Goal: Check status: Check status

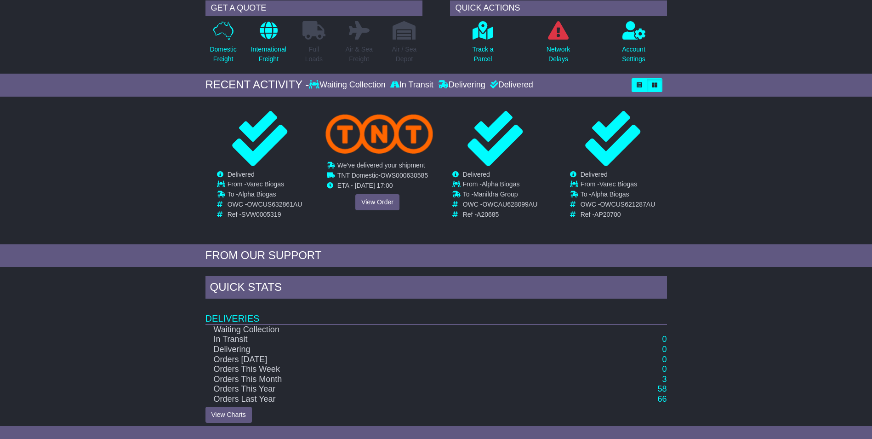
scroll to position [80, 0]
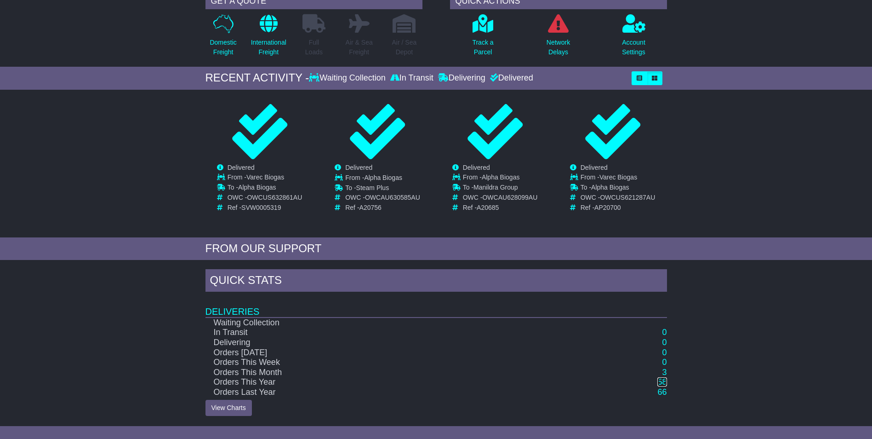
click at [666, 382] on link "58" at bounding box center [662, 381] width 9 height 9
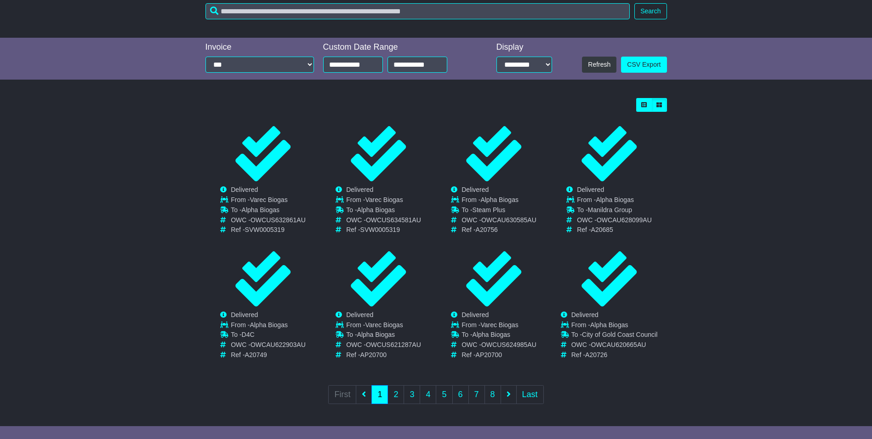
scroll to position [174, 0]
click at [398, 395] on link "2" at bounding box center [396, 393] width 17 height 19
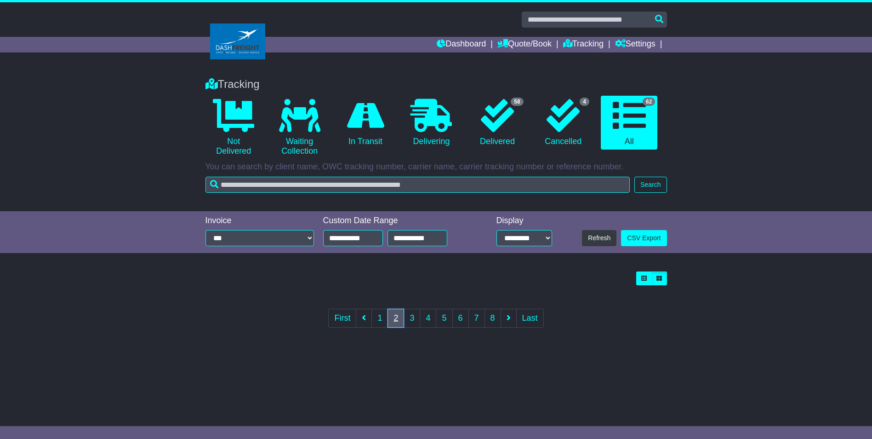
scroll to position [0, 0]
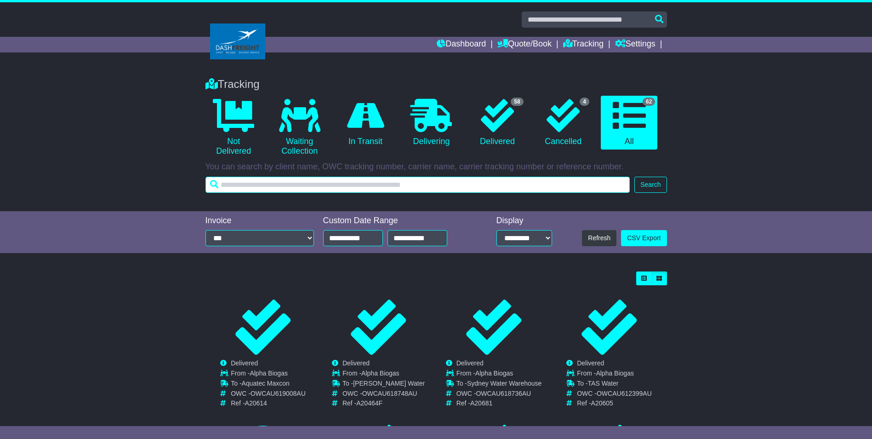
click at [270, 186] on input "text" at bounding box center [418, 185] width 425 height 16
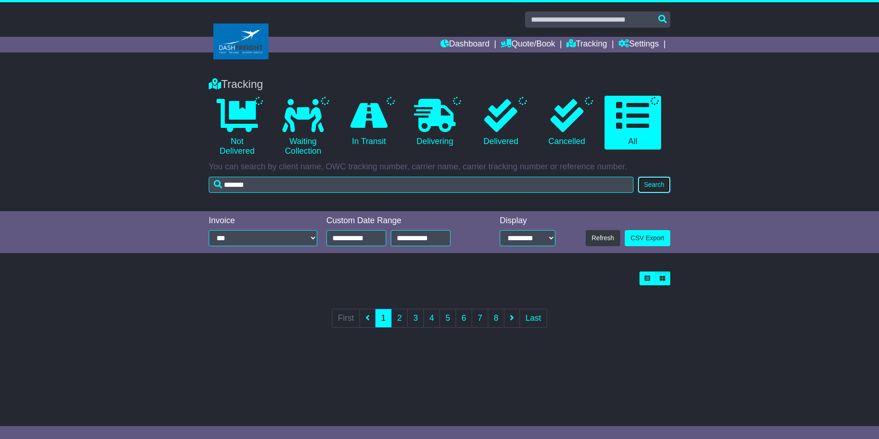
click at [650, 179] on button "Search" at bounding box center [654, 185] width 32 height 16
click at [652, 184] on button "Search" at bounding box center [654, 185] width 32 height 16
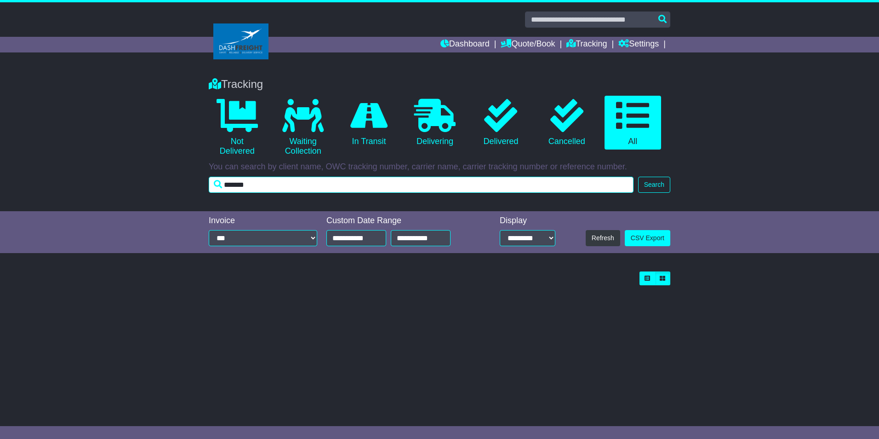
click at [297, 187] on input "*******" at bounding box center [421, 185] width 425 height 16
type input "*"
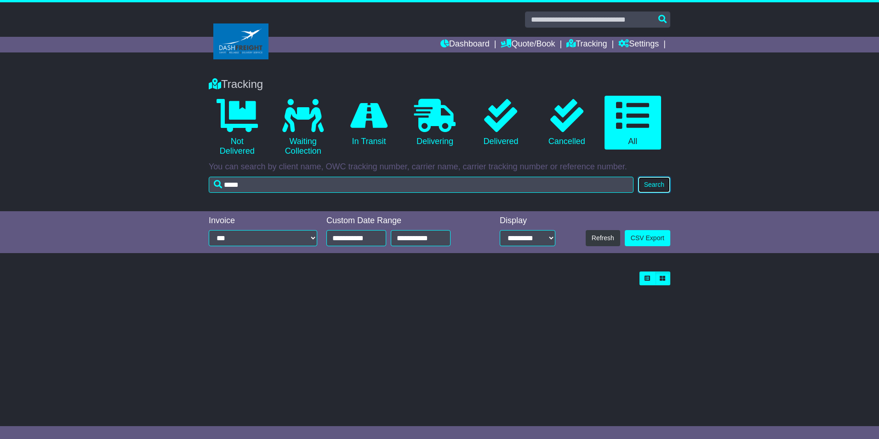
click at [658, 184] on button "Search" at bounding box center [654, 185] width 32 height 16
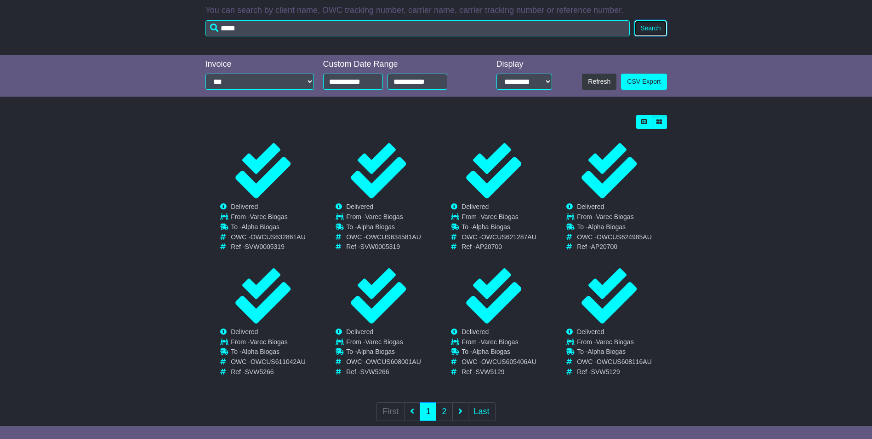
scroll to position [174, 0]
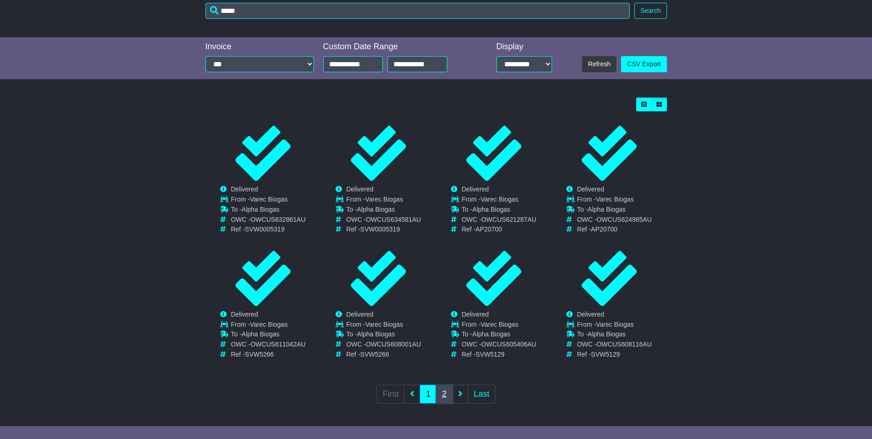
click at [445, 395] on link "2" at bounding box center [444, 393] width 17 height 19
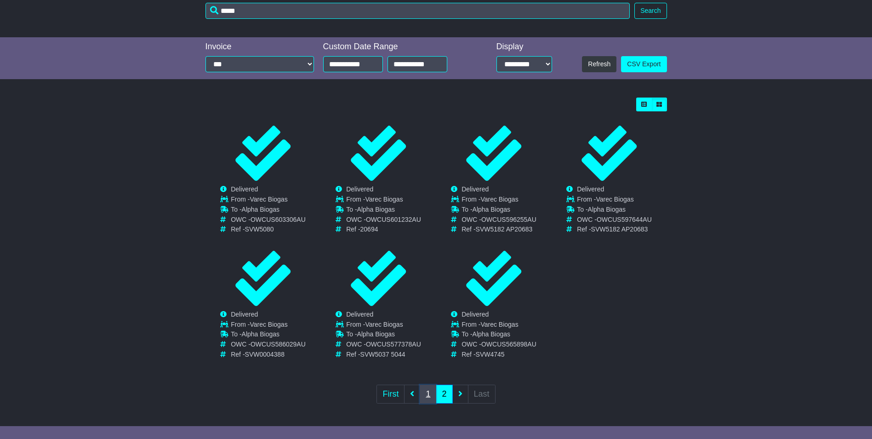
click at [430, 394] on link "1" at bounding box center [428, 393] width 17 height 19
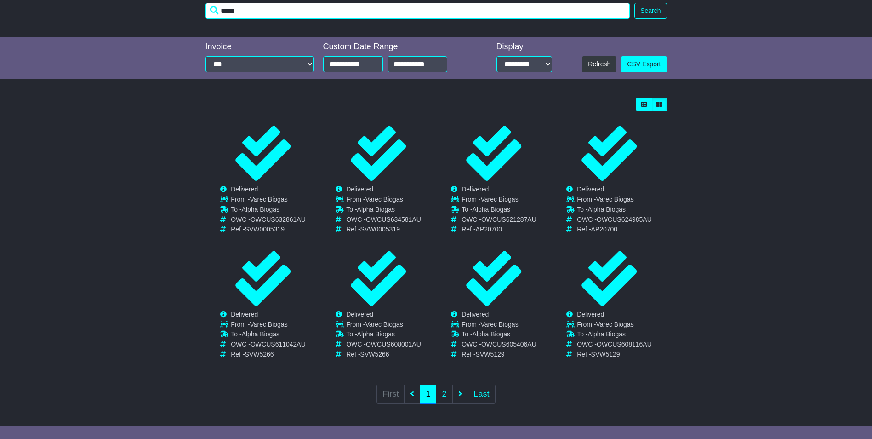
click at [273, 9] on input "*****" at bounding box center [418, 11] width 425 height 16
type input "*"
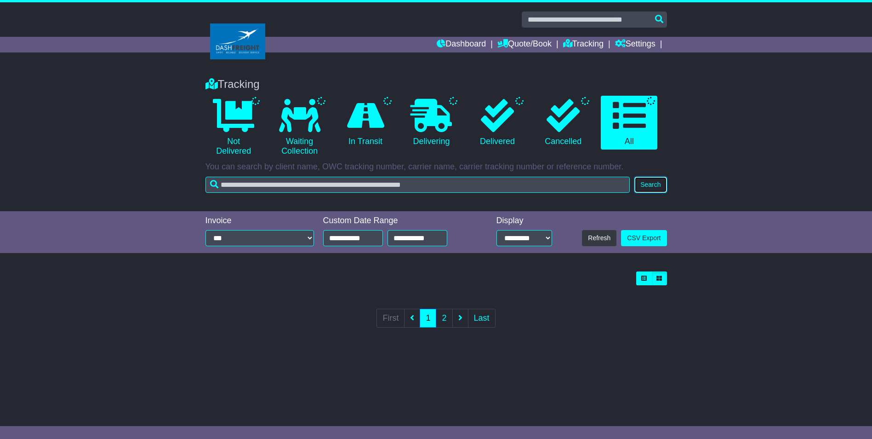
scroll to position [0, 0]
click at [653, 10] on div "Dashboard Quote/Book Domestic International Saved Quotes" at bounding box center [439, 215] width 879 height 427
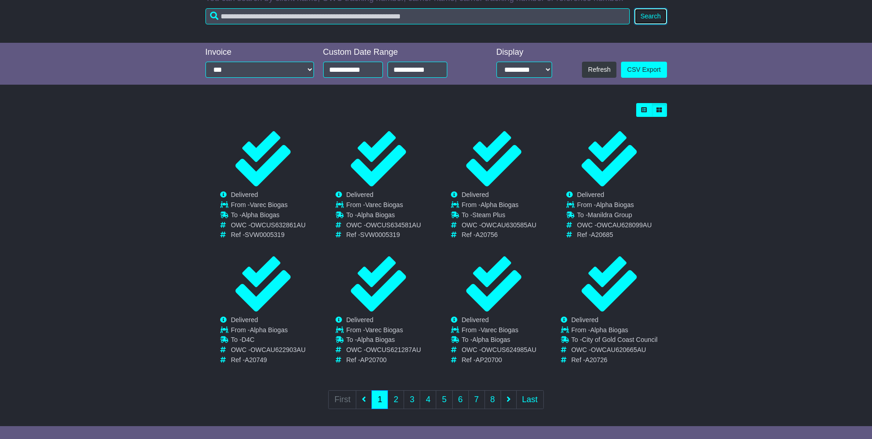
scroll to position [174, 0]
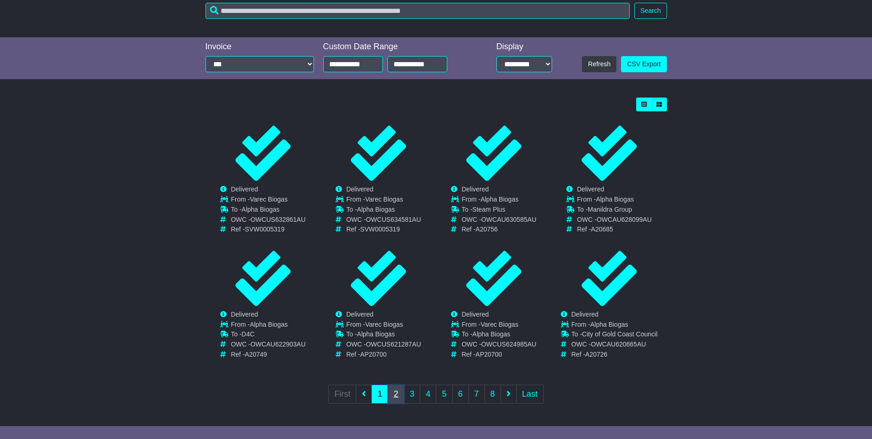
click at [401, 396] on link "2" at bounding box center [396, 393] width 17 height 19
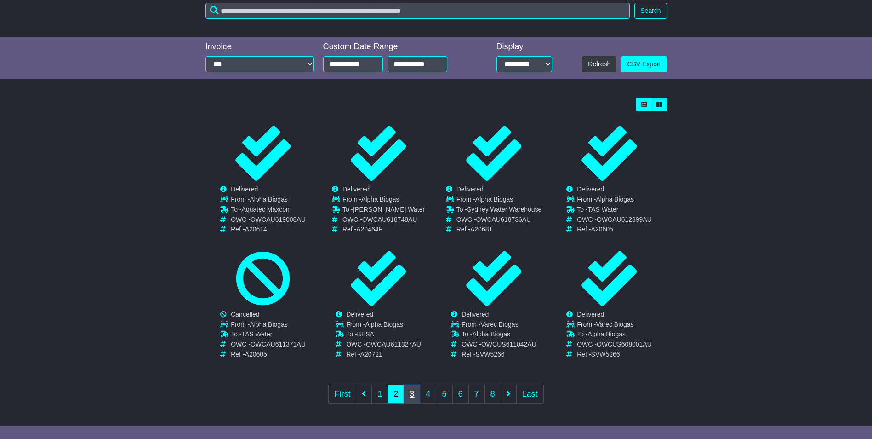
click at [413, 397] on link "3" at bounding box center [412, 393] width 17 height 19
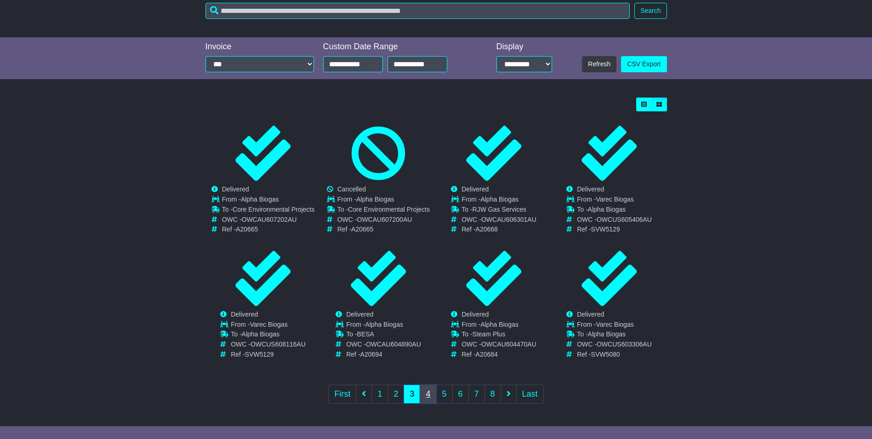
click at [427, 394] on link "4" at bounding box center [428, 393] width 17 height 19
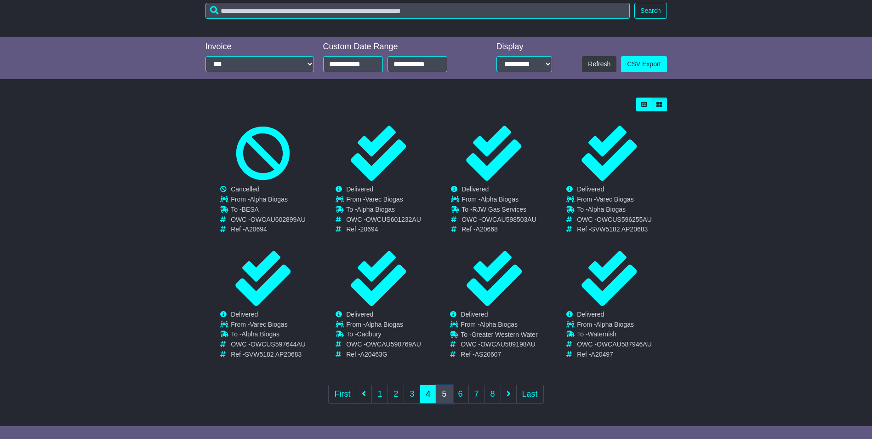
click at [447, 395] on link "5" at bounding box center [444, 393] width 17 height 19
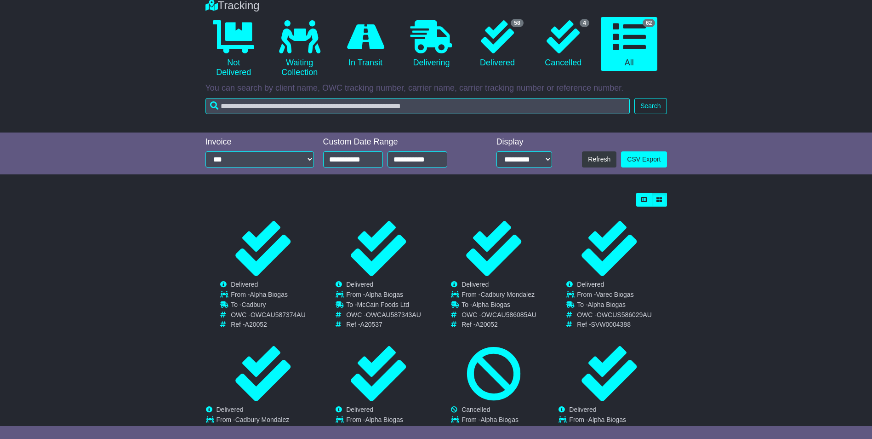
scroll to position [182, 0]
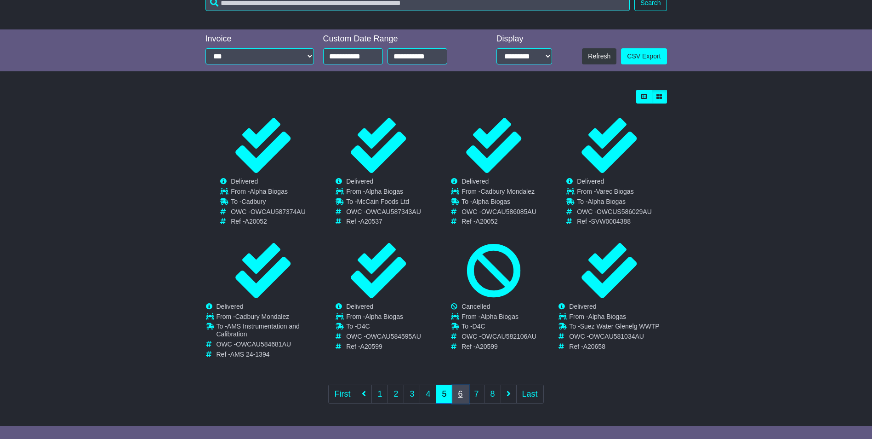
click at [461, 397] on link "6" at bounding box center [461, 393] width 17 height 19
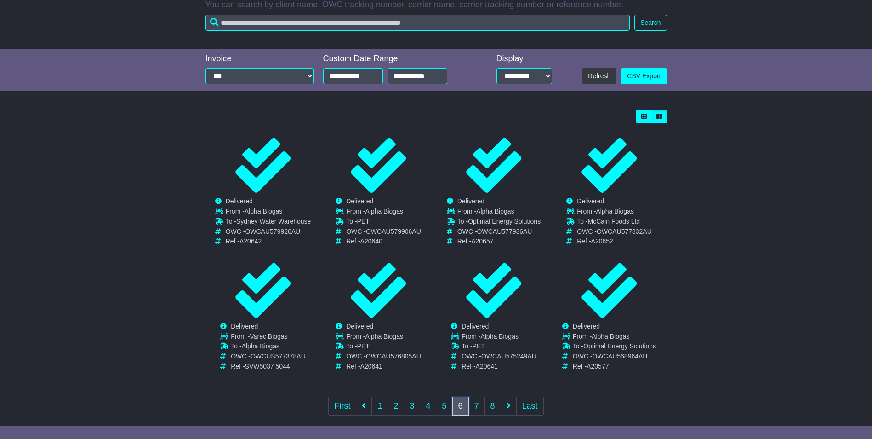
scroll to position [174, 0]
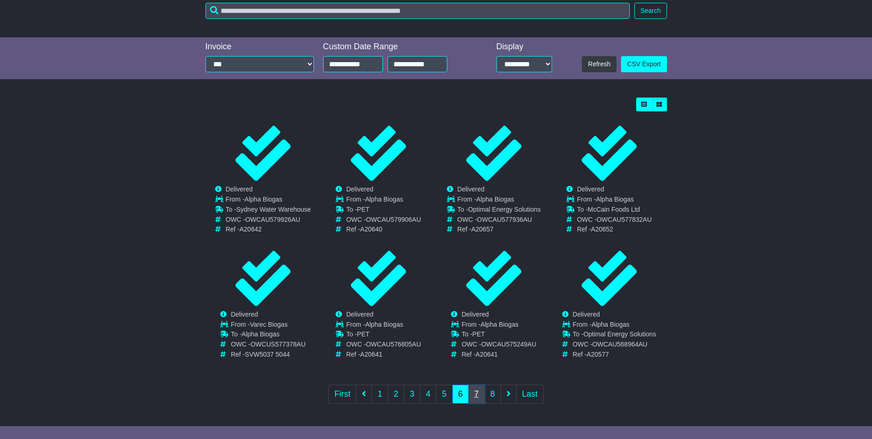
click at [481, 392] on link "7" at bounding box center [477, 393] width 17 height 19
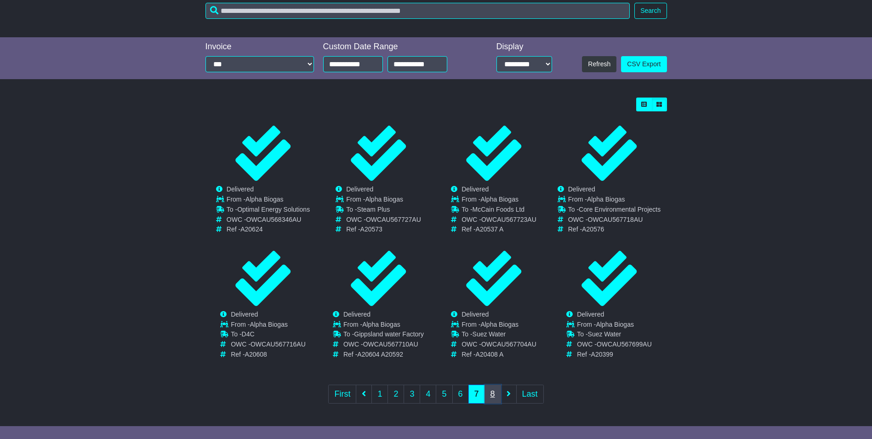
click at [491, 398] on link "8" at bounding box center [493, 393] width 17 height 19
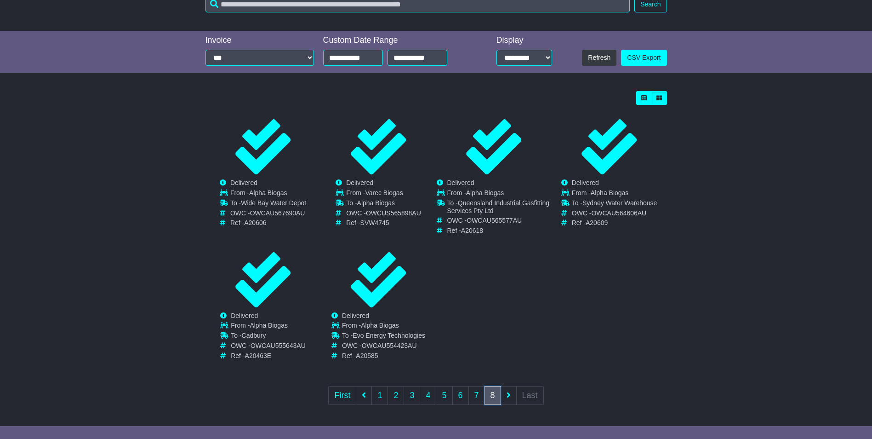
scroll to position [182, 0]
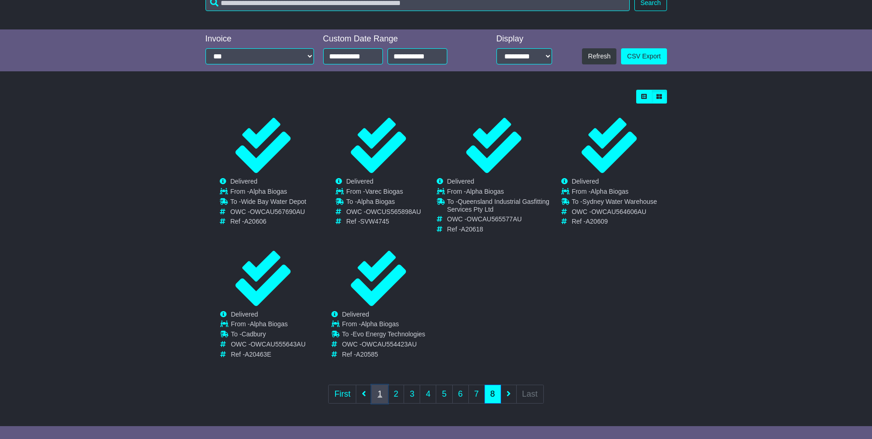
click at [375, 394] on link "1" at bounding box center [380, 393] width 17 height 19
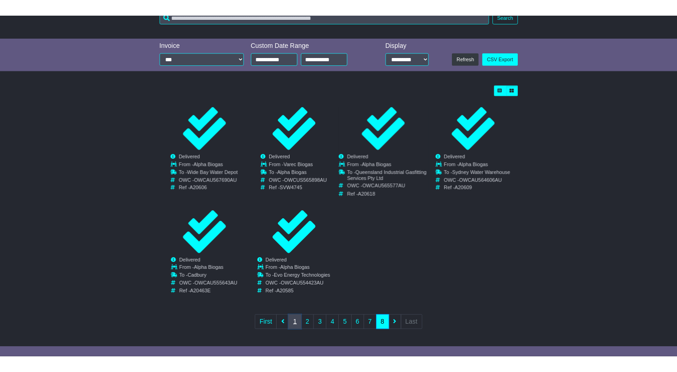
scroll to position [0, 0]
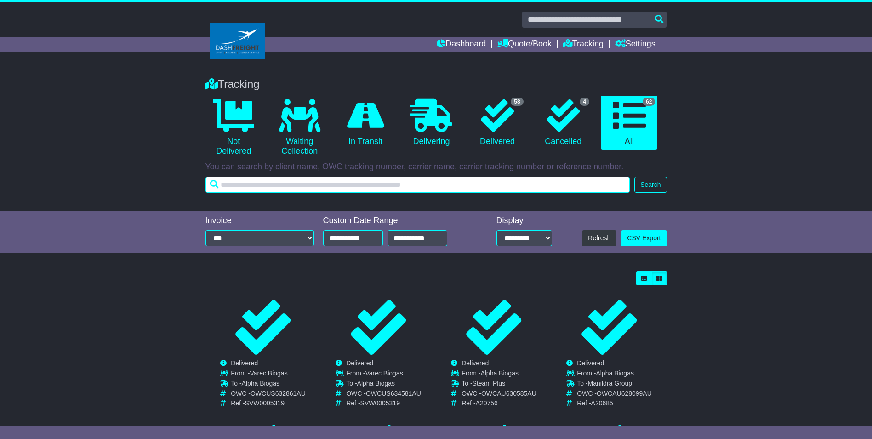
click at [303, 184] on input "text" at bounding box center [418, 185] width 425 height 16
type input "***"
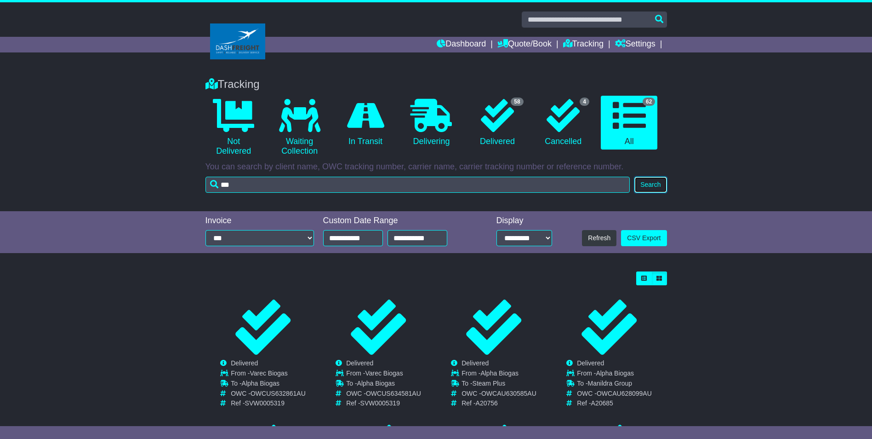
click at [651, 188] on button "Search" at bounding box center [651, 185] width 32 height 16
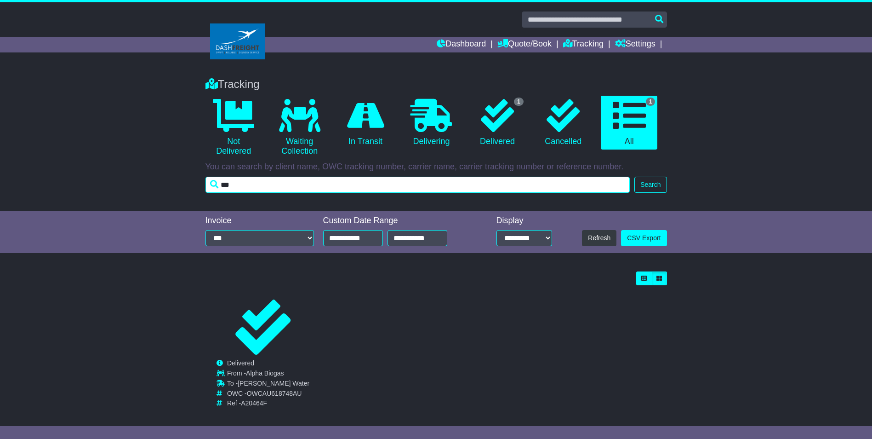
drag, startPoint x: 258, startPoint y: 178, endPoint x: -2, endPoint y: 165, distance: 260.2
click at [0, 165] on html "MichaelR Logout [PERSON_NAME] [PERSON_NAME][EMAIL_ADDRESS][DOMAIN_NAME] 0471 55…" at bounding box center [436, 219] width 872 height 439
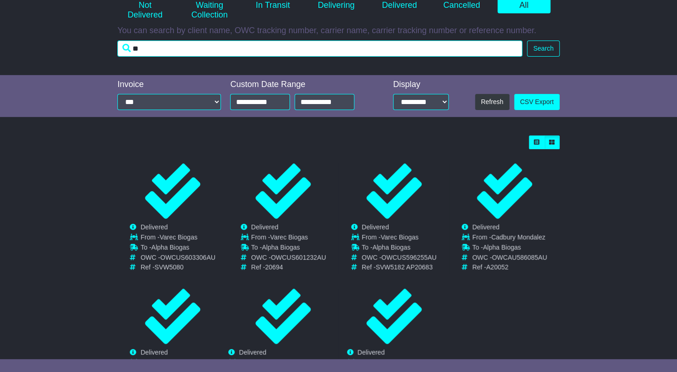
scroll to position [138, 0]
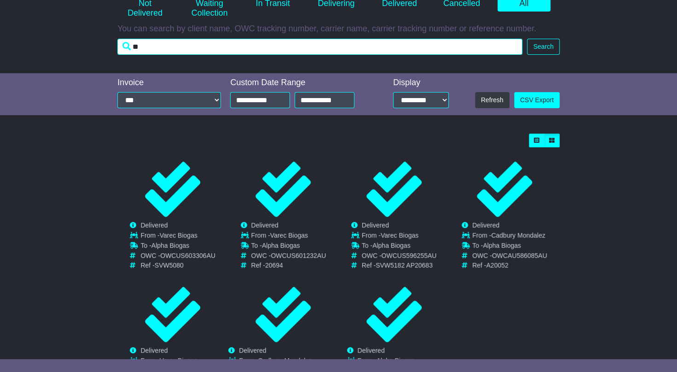
click at [160, 49] on input "**" at bounding box center [319, 47] width 405 height 16
type input "*"
type input "***"
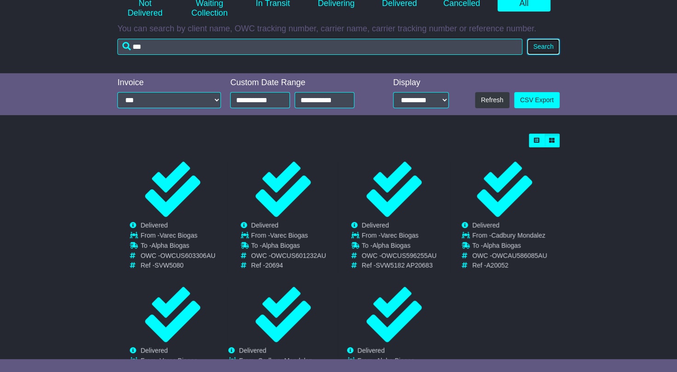
click at [537, 50] on div "Dashboard Quote/Book Domestic International Saved Quotes" at bounding box center [338, 152] width 677 height 577
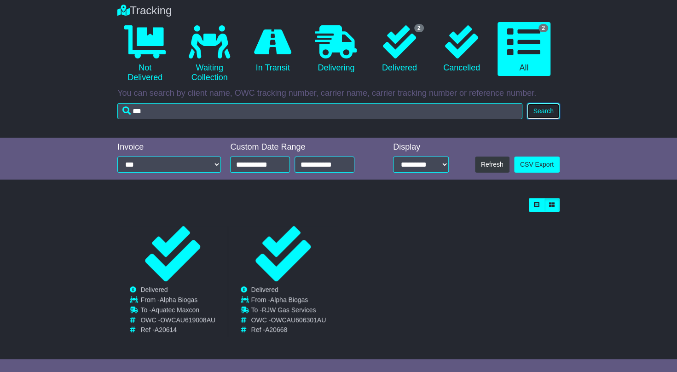
scroll to position [75, 0]
